Goal: Task Accomplishment & Management: Manage account settings

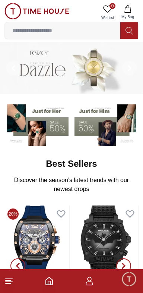
click at [108, 13] on link "0 Wishlist" at bounding box center [107, 12] width 19 height 19
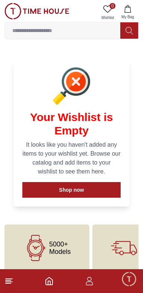
click at [88, 283] on icon "button" at bounding box center [89, 281] width 9 height 9
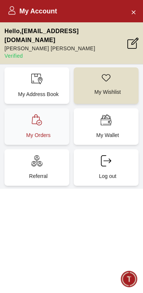
click at [25, 132] on p "My Orders" at bounding box center [38, 135] width 56 height 7
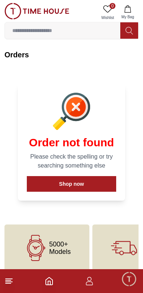
click at [7, 280] on icon at bounding box center [8, 281] width 9 height 9
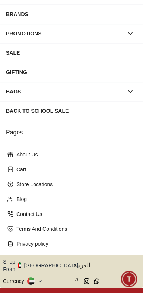
scroll to position [106, 0]
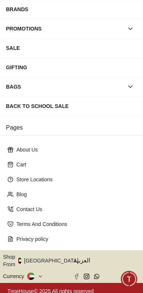
click at [47, 259] on button "Shop From [GEOGRAPHIC_DATA]" at bounding box center [43, 261] width 81 height 15
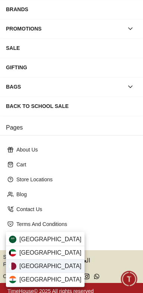
click at [43, 265] on div "[GEOGRAPHIC_DATA]" at bounding box center [45, 266] width 79 height 13
